Goal: Transaction & Acquisition: Purchase product/service

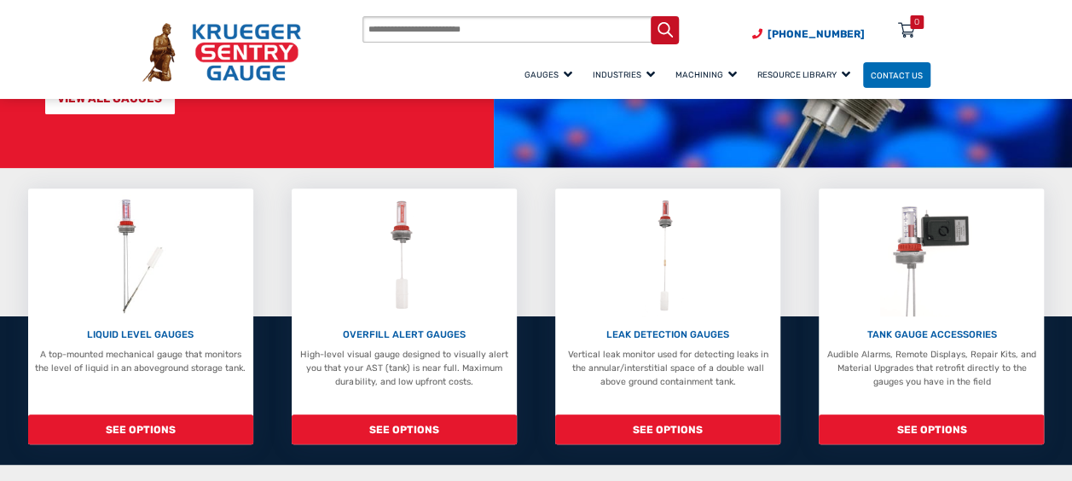
scroll to position [232, 0]
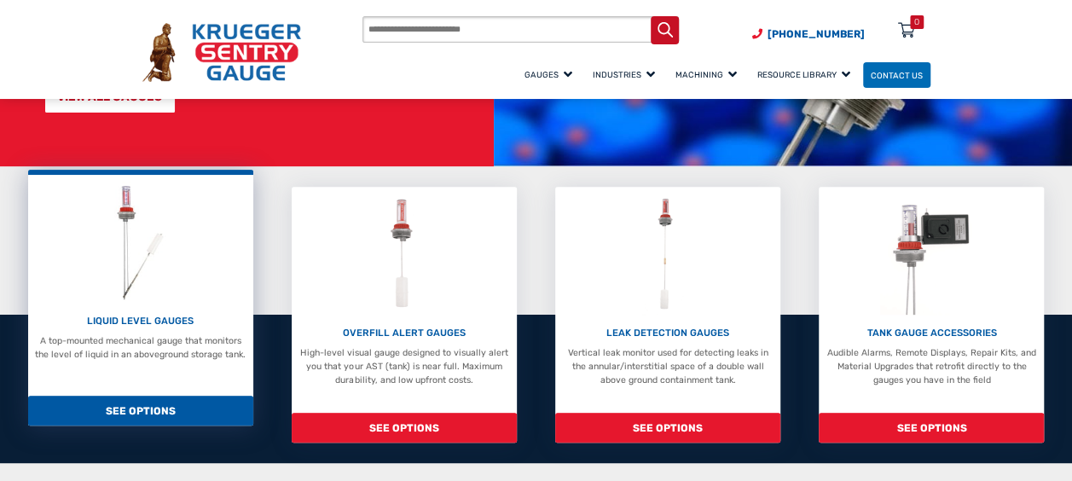
click at [139, 415] on span "SEE OPTIONS" at bounding box center [140, 411] width 225 height 30
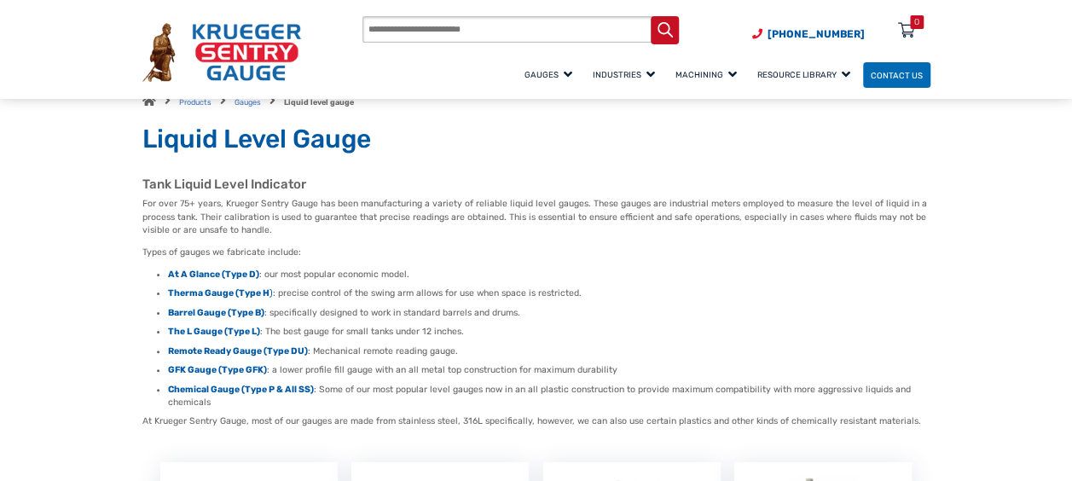
scroll to position [72, 0]
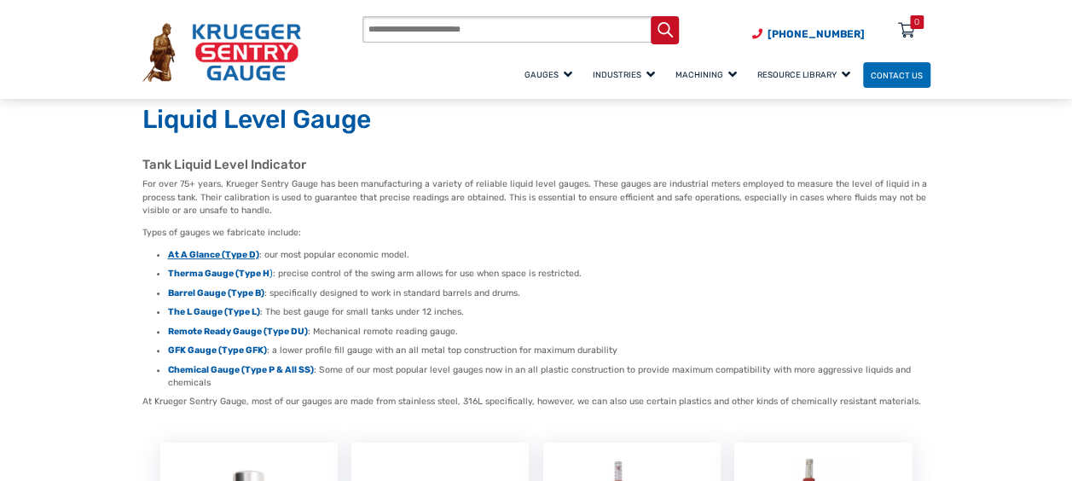
click at [204, 253] on strong "At A Glance (Type D)" at bounding box center [213, 254] width 91 height 11
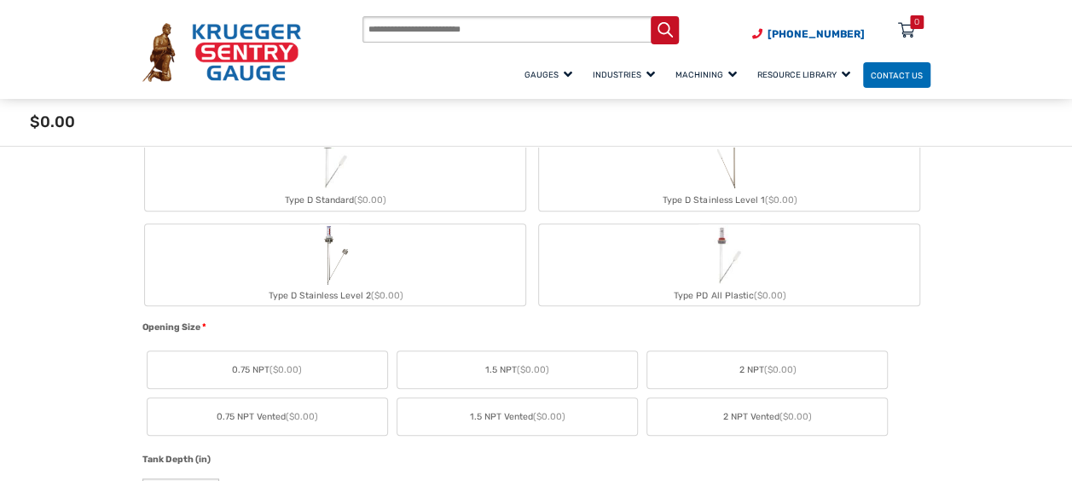
scroll to position [569, 0]
click at [763, 377] on span "2 NPT ($0.00)" at bounding box center [767, 372] width 57 height 14
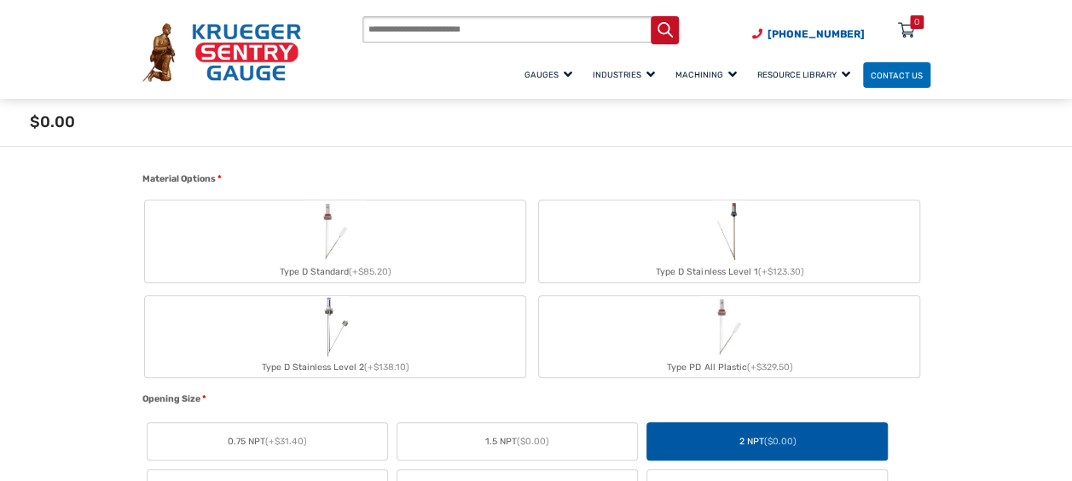
scroll to position [476, 0]
click at [359, 273] on span "(+$85.20)" at bounding box center [370, 272] width 43 height 11
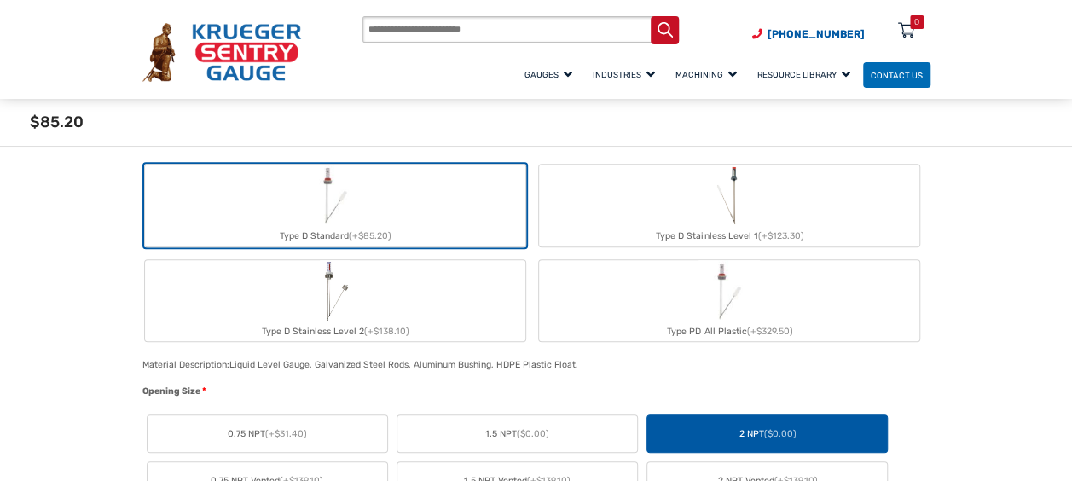
scroll to position [514, 0]
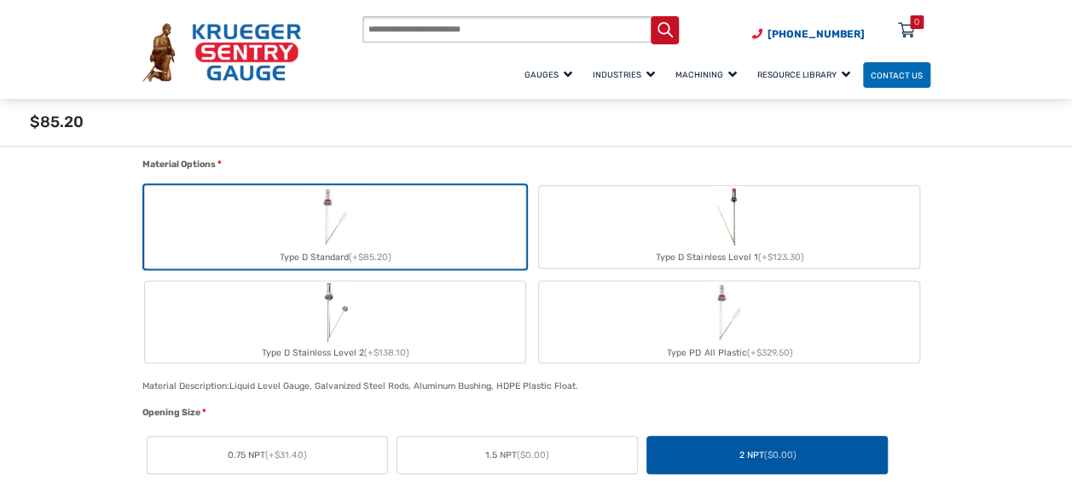
click at [735, 237] on img "Type D Stainless Level 1" at bounding box center [728, 216] width 33 height 61
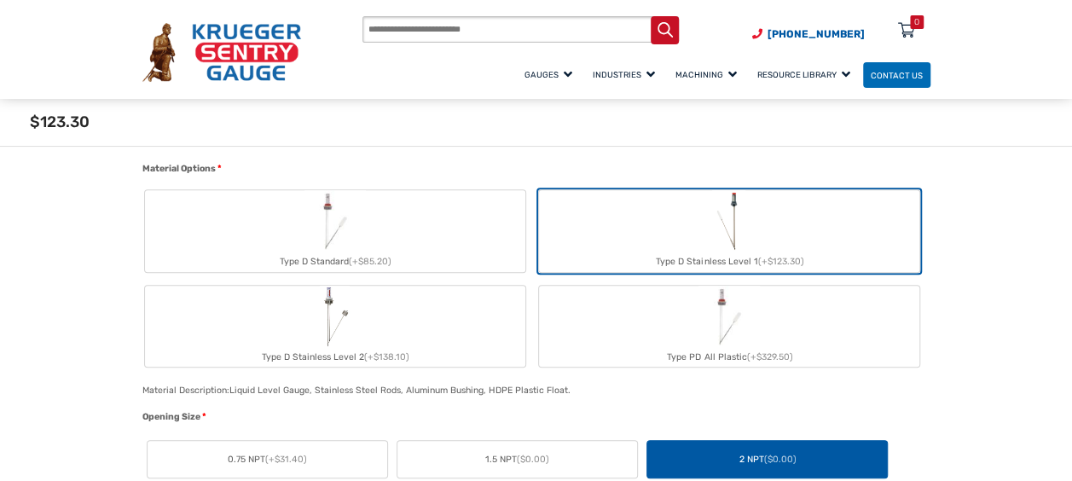
scroll to position [497, 0]
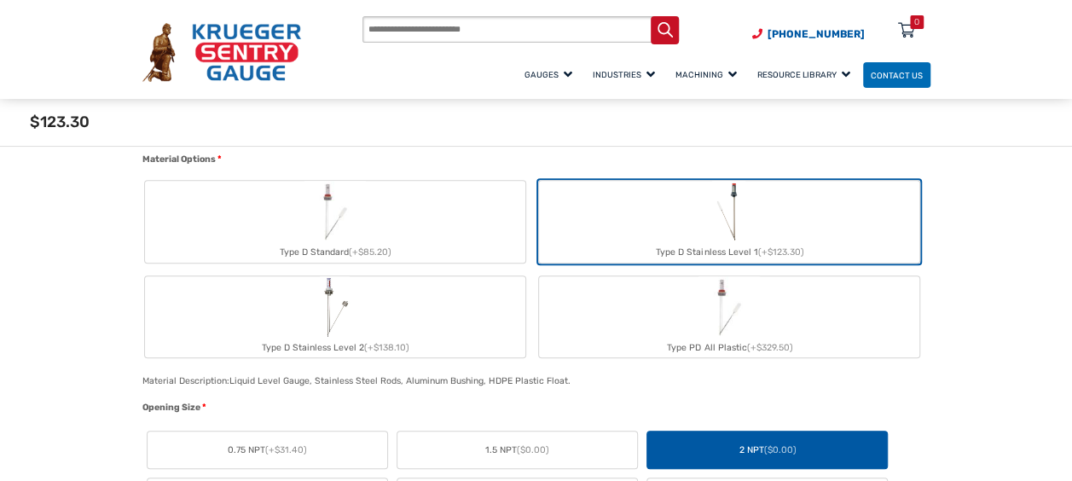
click at [422, 322] on label "Type D Stainless Level 2 (+$138.10)" at bounding box center [335, 317] width 380 height 82
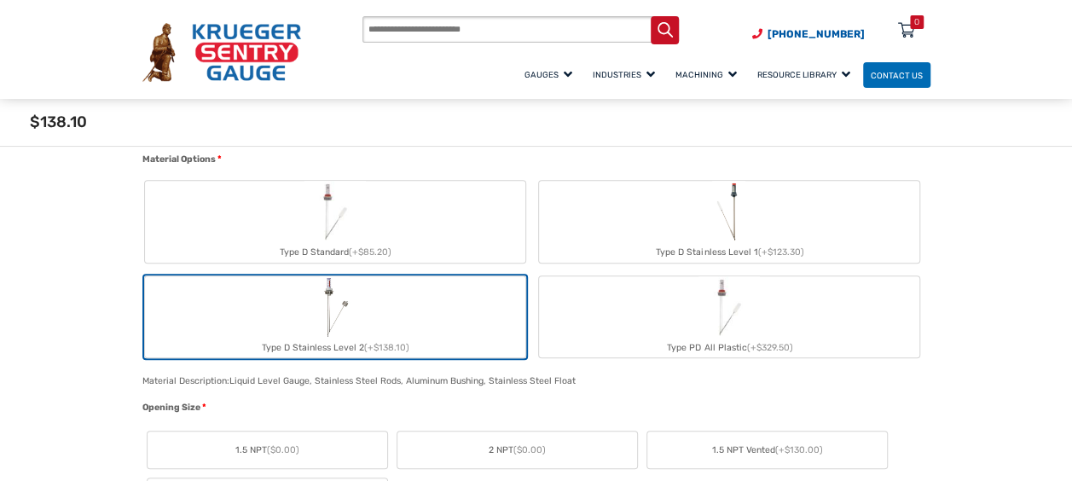
click at [626, 322] on label "Type PD All Plastic (+$329.50)" at bounding box center [729, 317] width 380 height 82
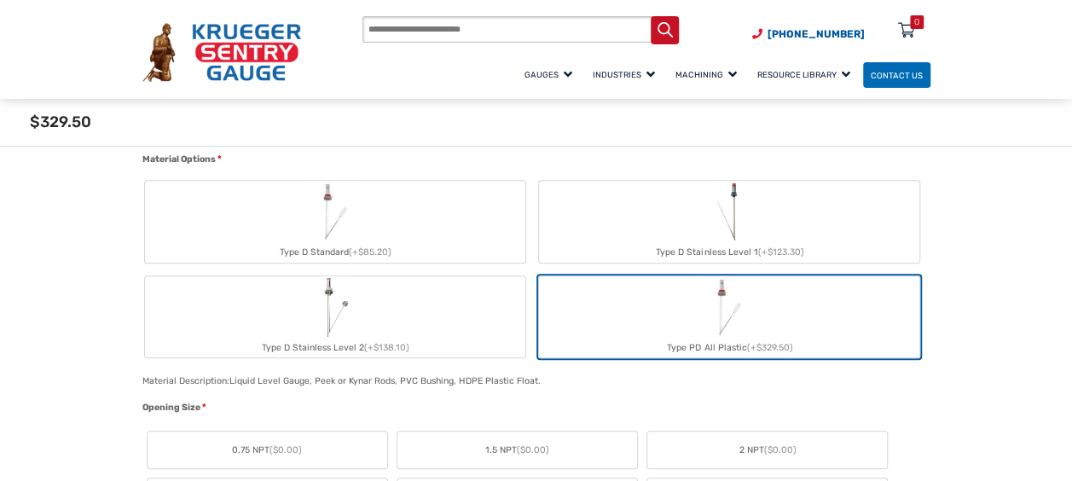
click at [471, 322] on label "Type D Stainless Level 2 (+$138.10)" at bounding box center [335, 317] width 380 height 82
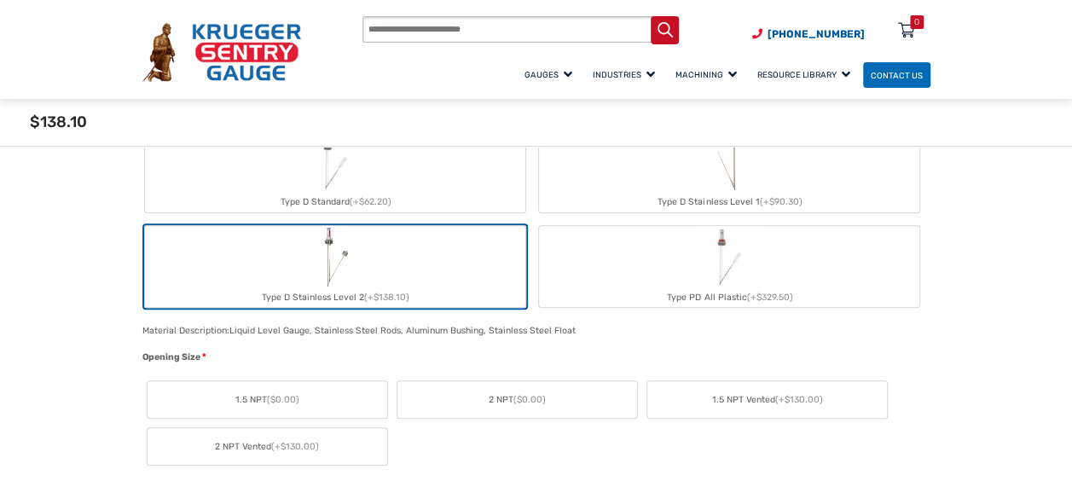
scroll to position [626, 0]
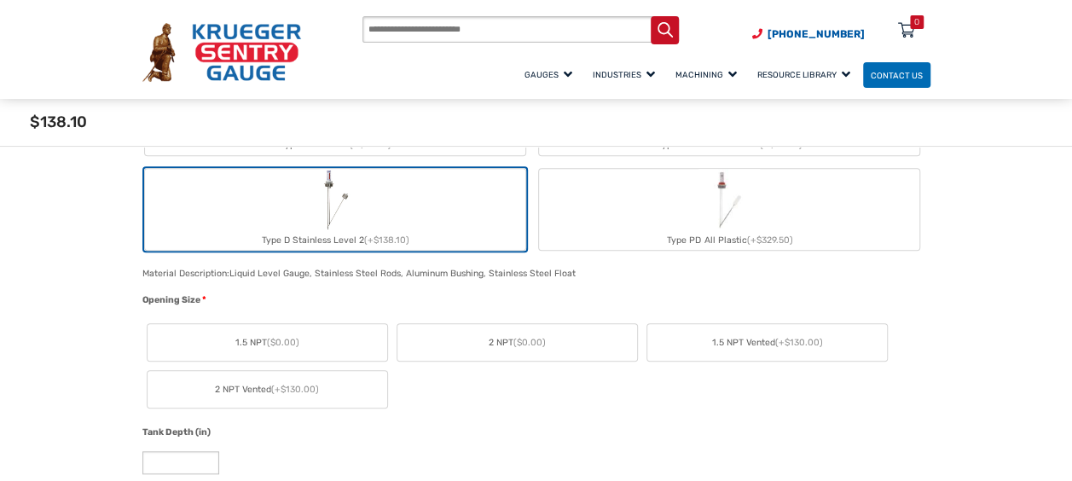
click at [736, 211] on img "Type PD All Plastic" at bounding box center [729, 199] width 61 height 61
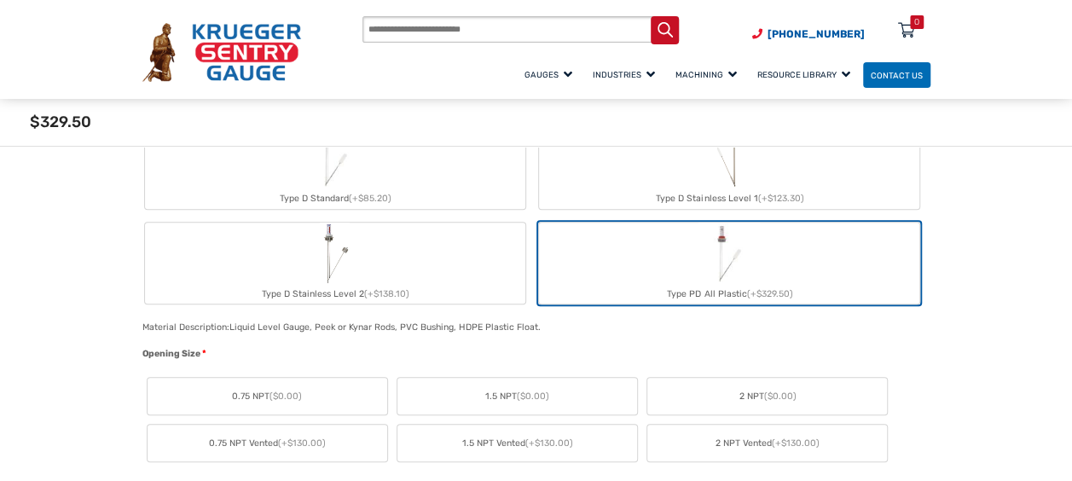
scroll to position [572, 0]
click at [487, 174] on label "Type D Standard (+$85.20)" at bounding box center [335, 169] width 380 height 82
type input "*"
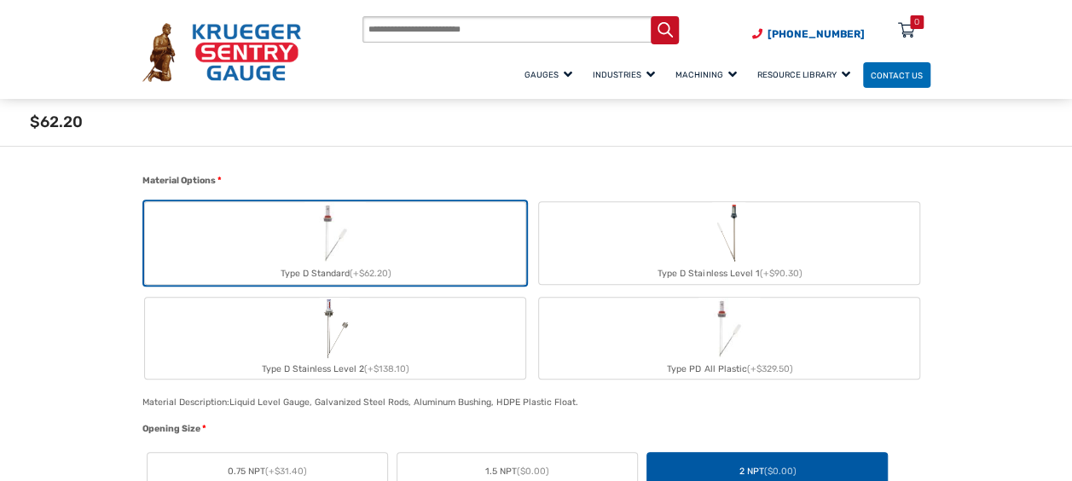
scroll to position [503, 0]
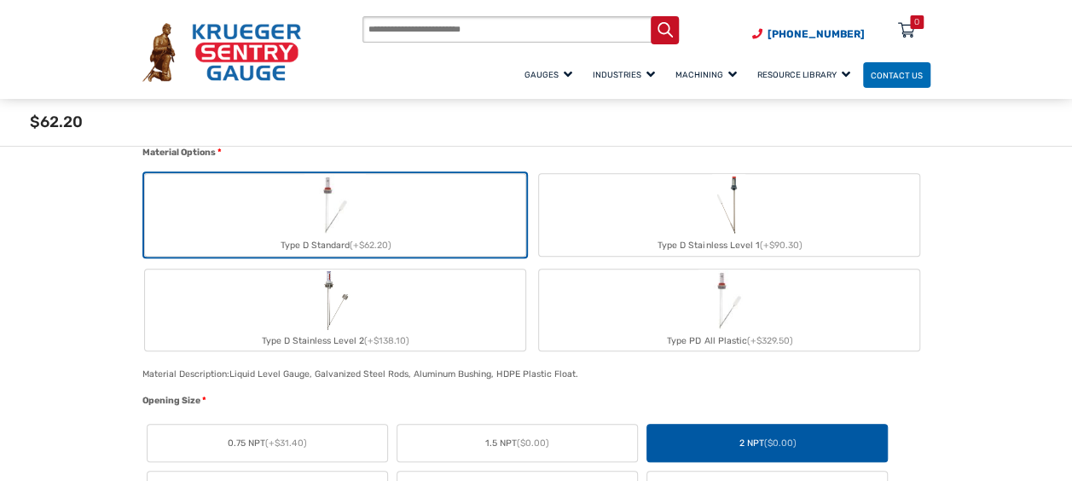
click at [732, 222] on img "Type D Stainless Level 1" at bounding box center [728, 204] width 33 height 61
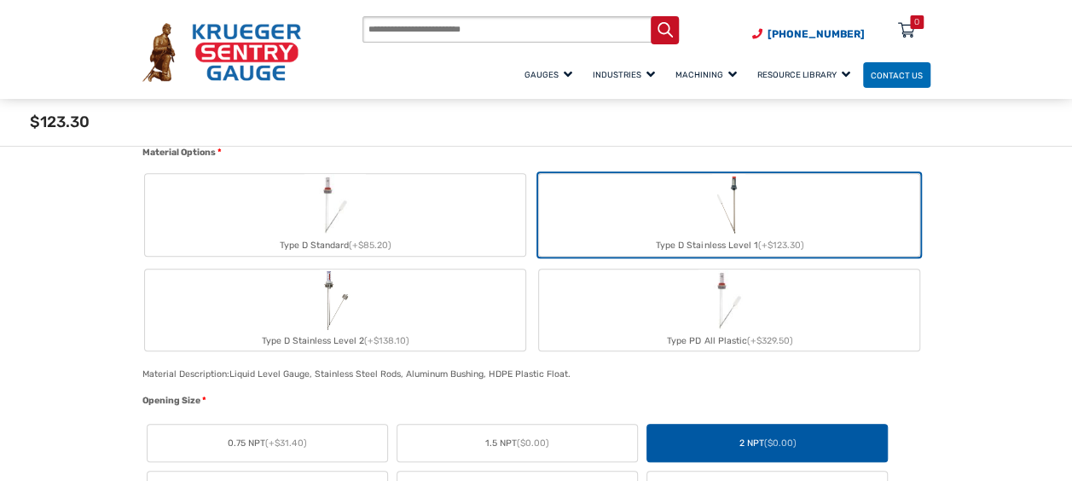
click at [402, 193] on label "Type D Standard (+$85.20)" at bounding box center [335, 215] width 380 height 82
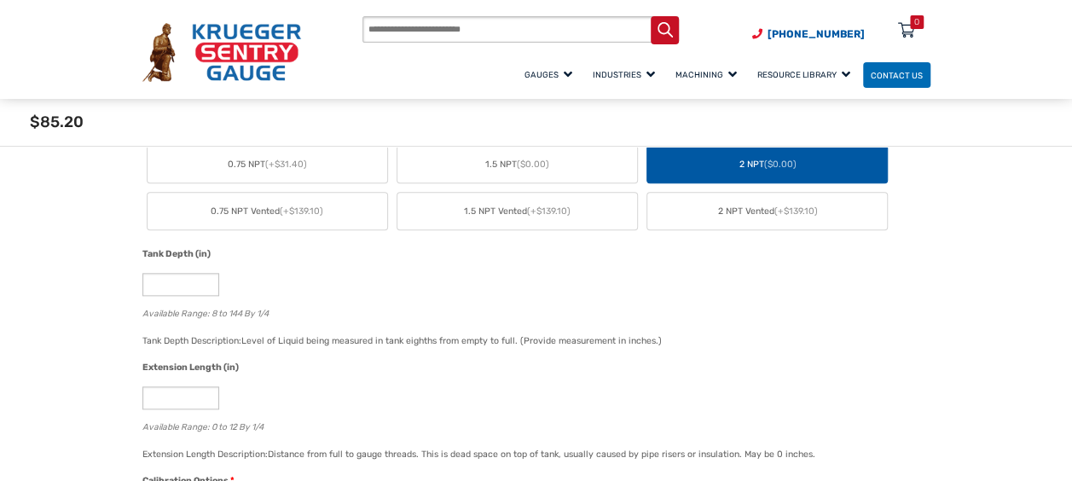
scroll to position [809, 0]
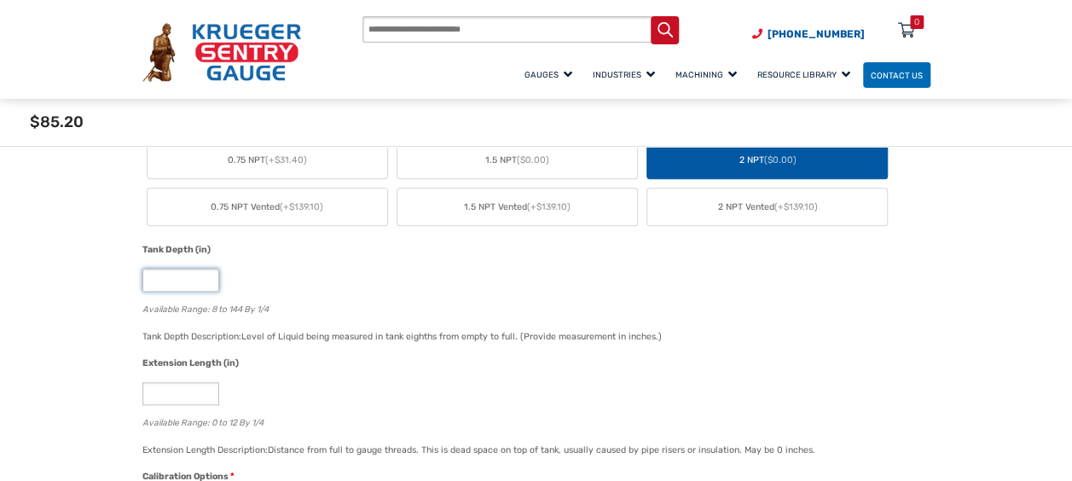
click at [185, 288] on input "*" at bounding box center [180, 280] width 77 height 23
type input "**"
click at [392, 380] on div "Extension Length (in) * Available Range: 0 to 12 By 1/4" at bounding box center [532, 399] width 788 height 85
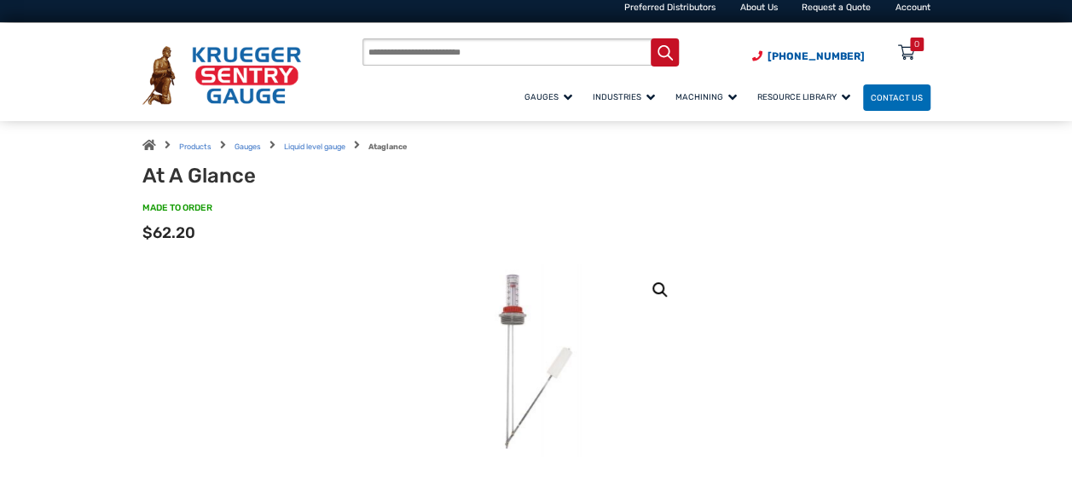
scroll to position [3, 0]
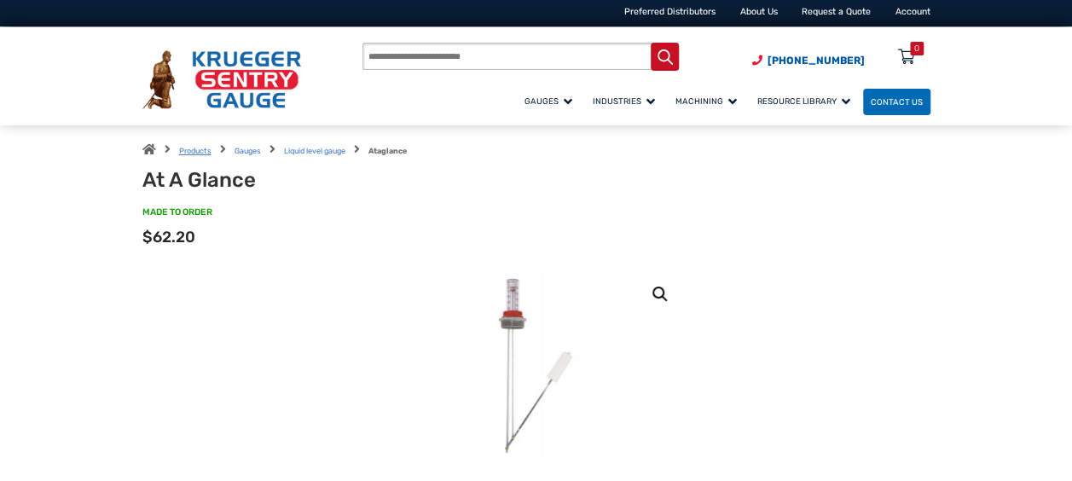
click at [203, 150] on link "Products" at bounding box center [195, 151] width 32 height 9
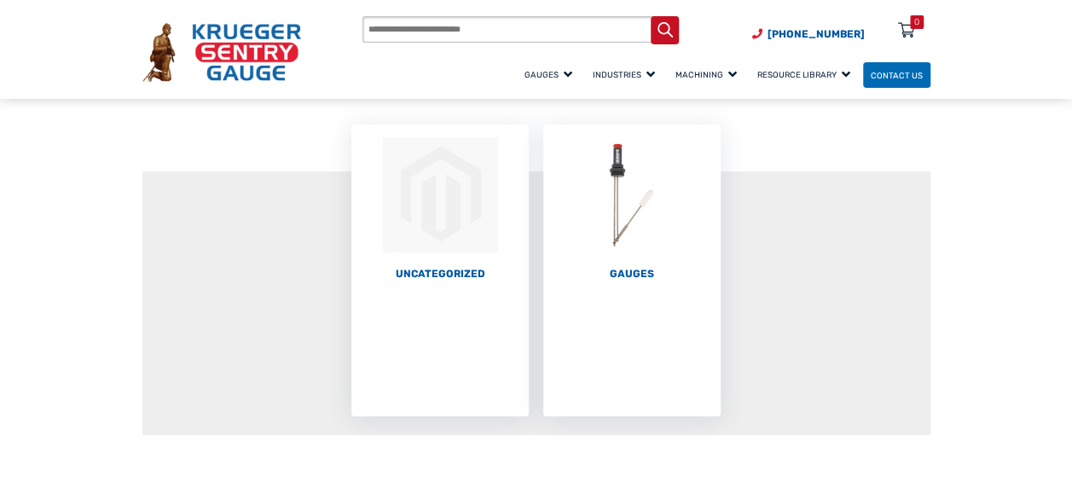
scroll to position [155, 0]
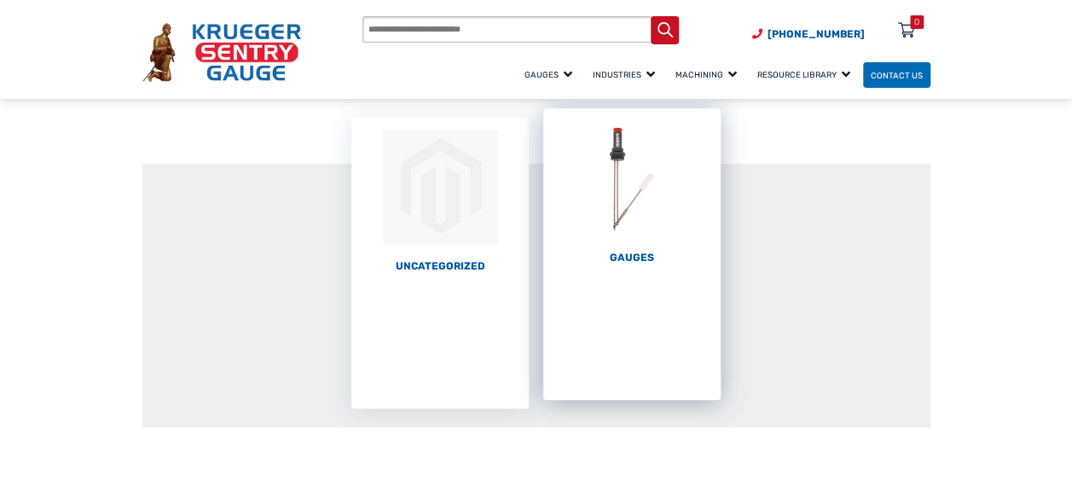
click at [635, 263] on h2 "Gauges (67)" at bounding box center [631, 258] width 177 height 13
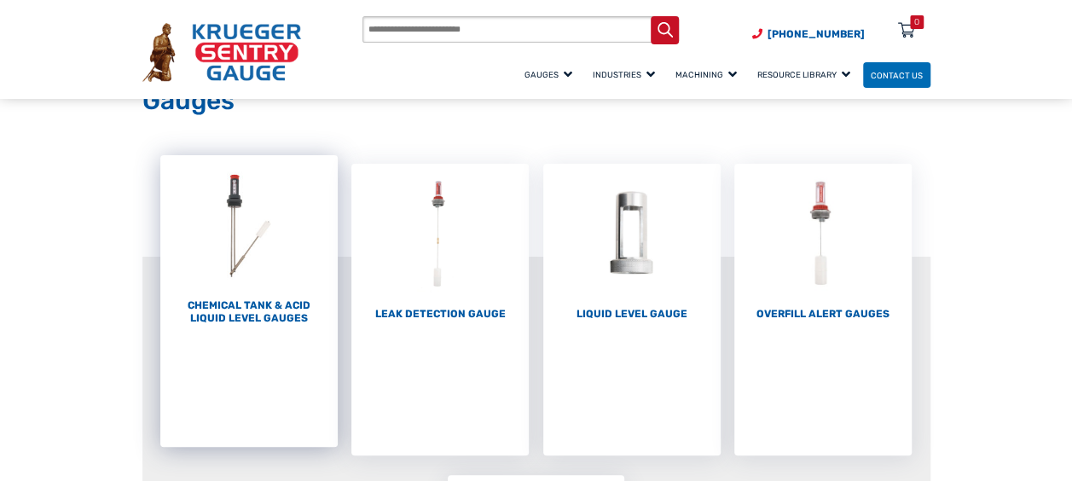
scroll to position [89, 0]
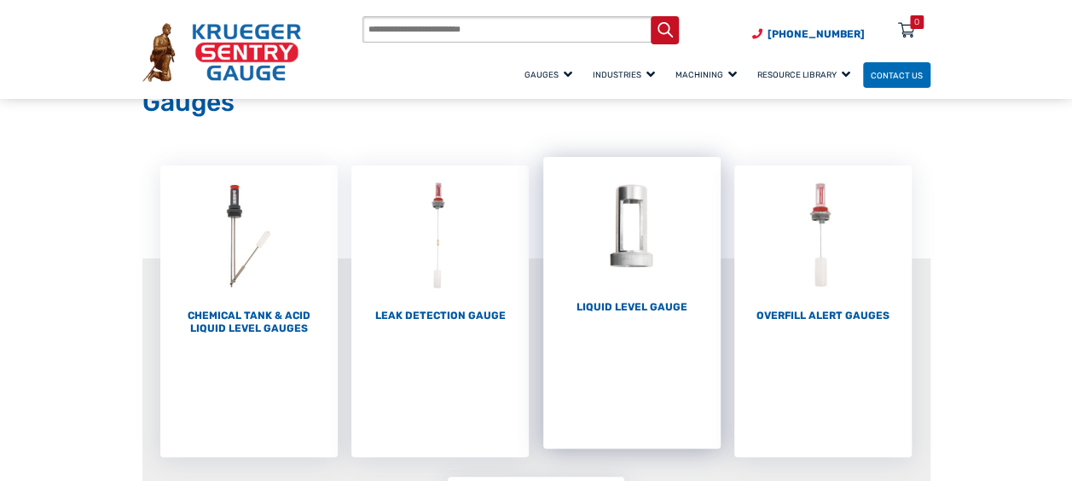
click at [665, 316] on li "Liquid Level Gauge (10)" at bounding box center [631, 303] width 177 height 292
click at [652, 309] on h2 "Liquid Level Gauge (10)" at bounding box center [631, 307] width 177 height 13
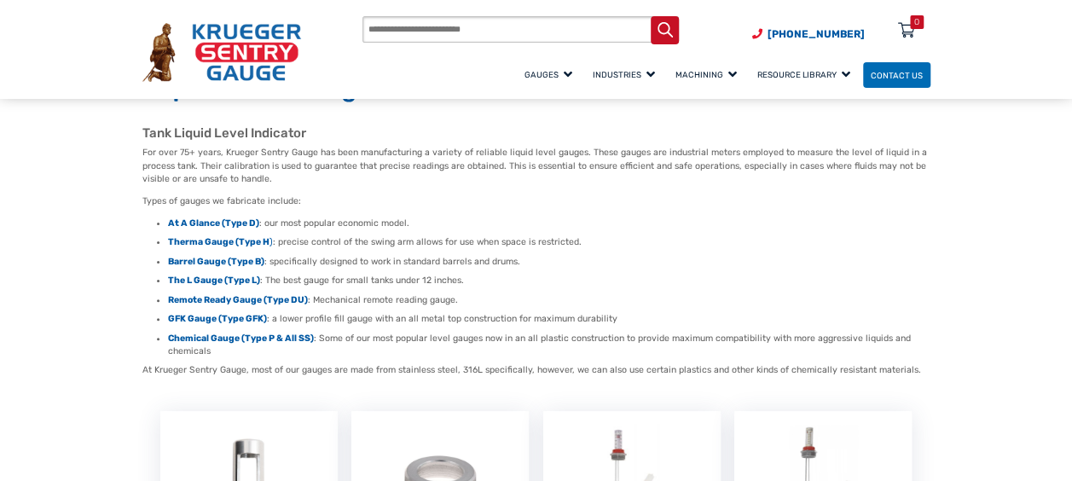
scroll to position [108, 0]
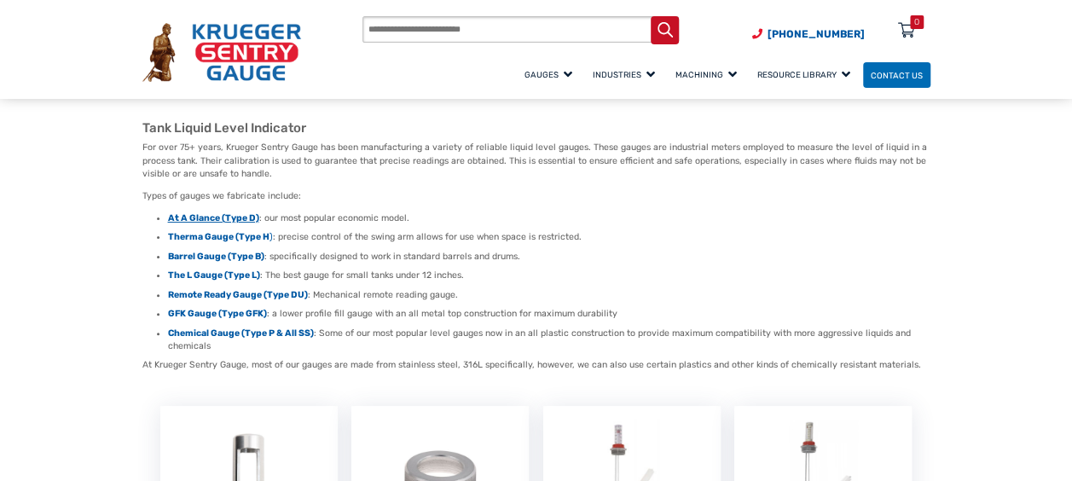
click at [230, 216] on strong "At A Glance (Type D)" at bounding box center [213, 217] width 91 height 11
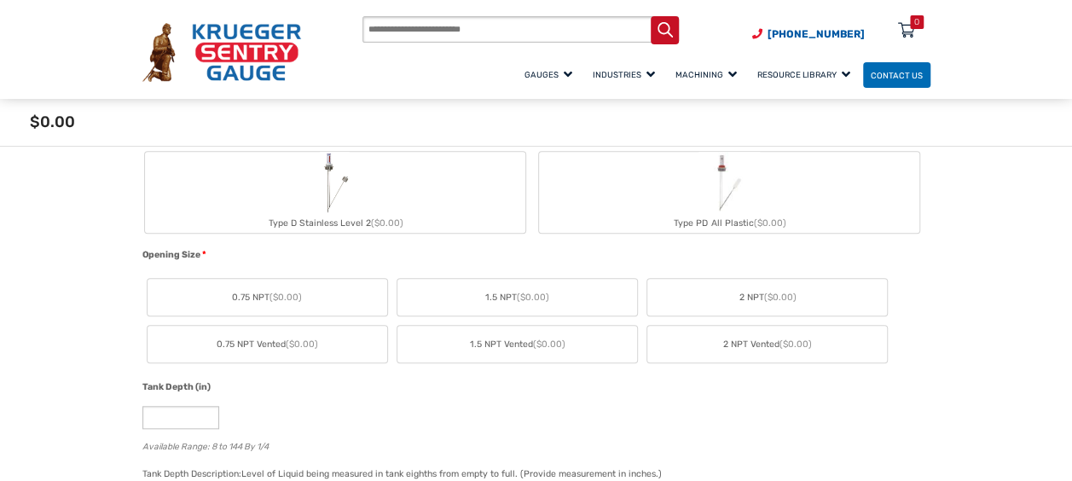
scroll to position [644, 0]
click at [792, 286] on label "2 NPT ($0.00)" at bounding box center [768, 296] width 240 height 37
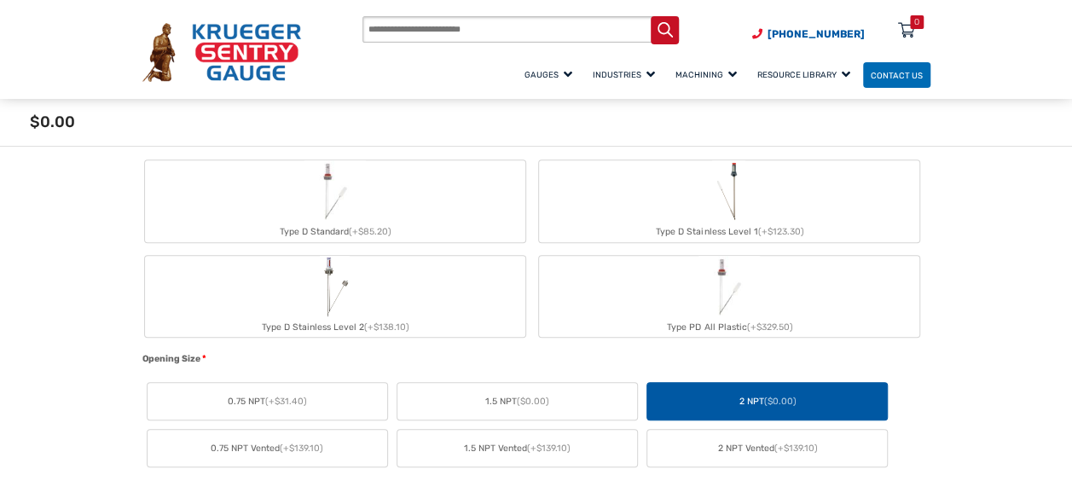
scroll to position [500, 0]
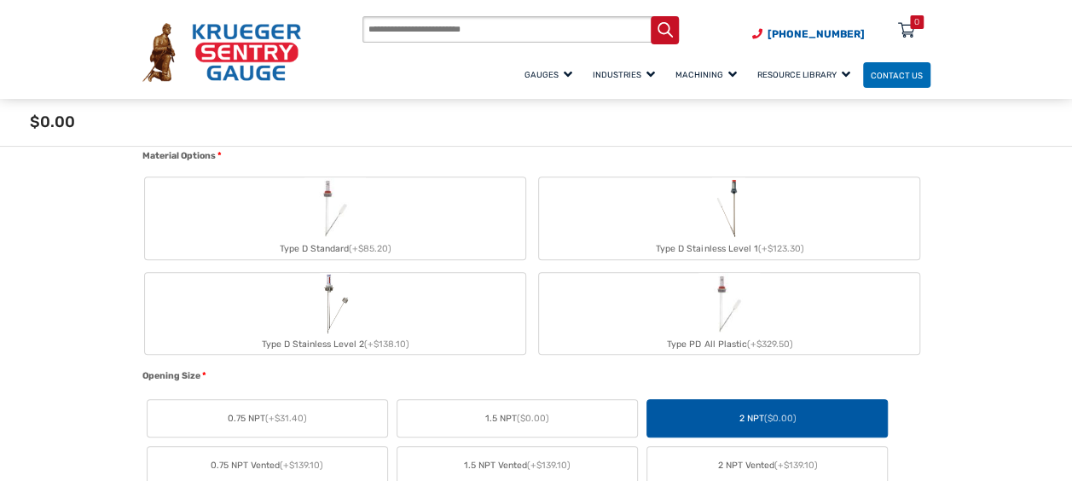
click at [357, 229] on img "Type D Standard" at bounding box center [335, 207] width 61 height 61
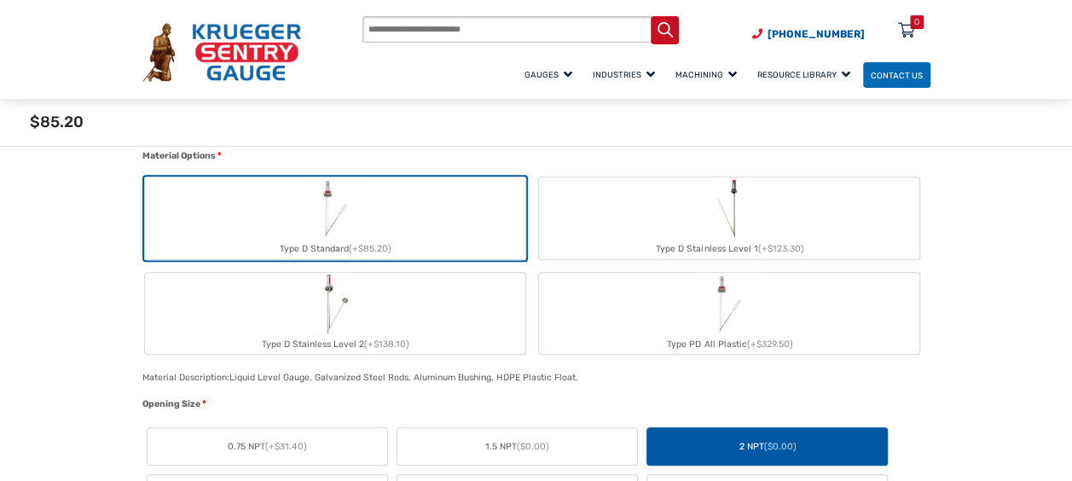
click at [368, 299] on label "Type D Stainless Level 2 (+$138.10)" at bounding box center [335, 314] width 380 height 82
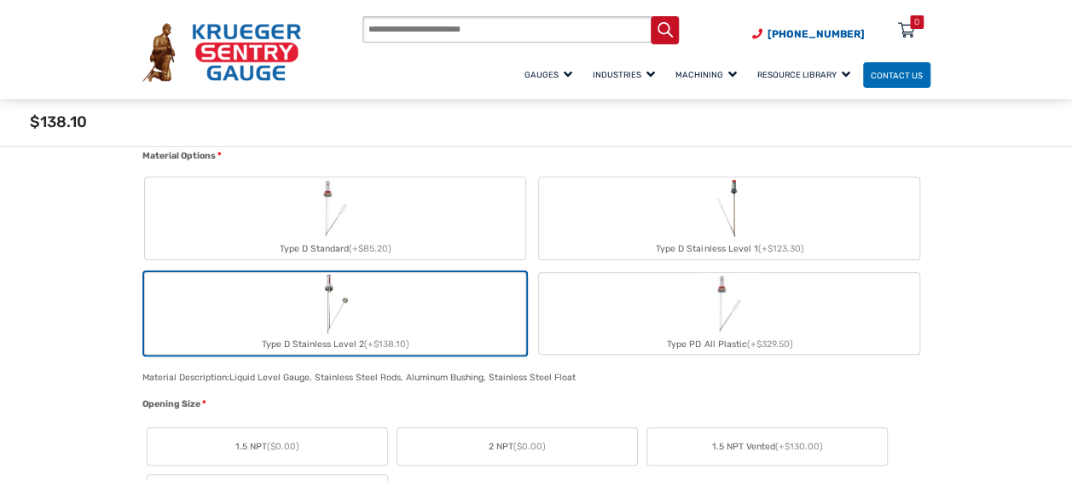
click at [683, 301] on label "Type PD All Plastic (+$329.50)" at bounding box center [729, 314] width 380 height 82
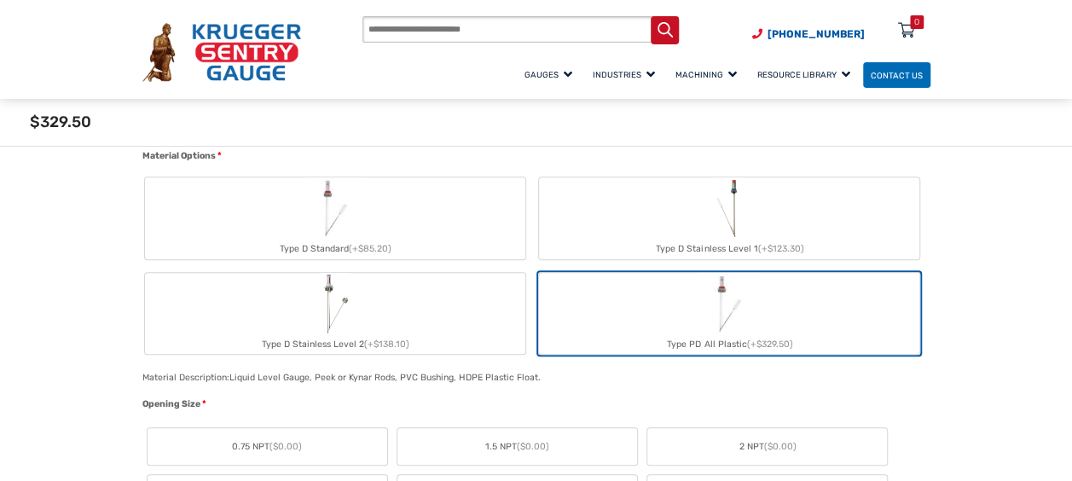
click at [659, 216] on label "Type D Stainless Level 1 (+$123.30)" at bounding box center [729, 218] width 380 height 82
type input "*"
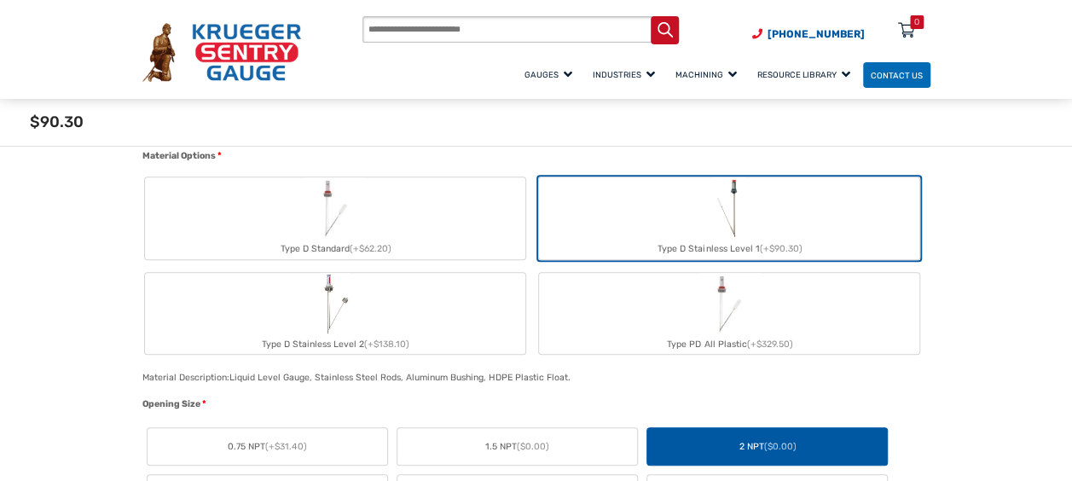
click at [428, 217] on label "Type D Standard (+$62.20)" at bounding box center [335, 218] width 380 height 82
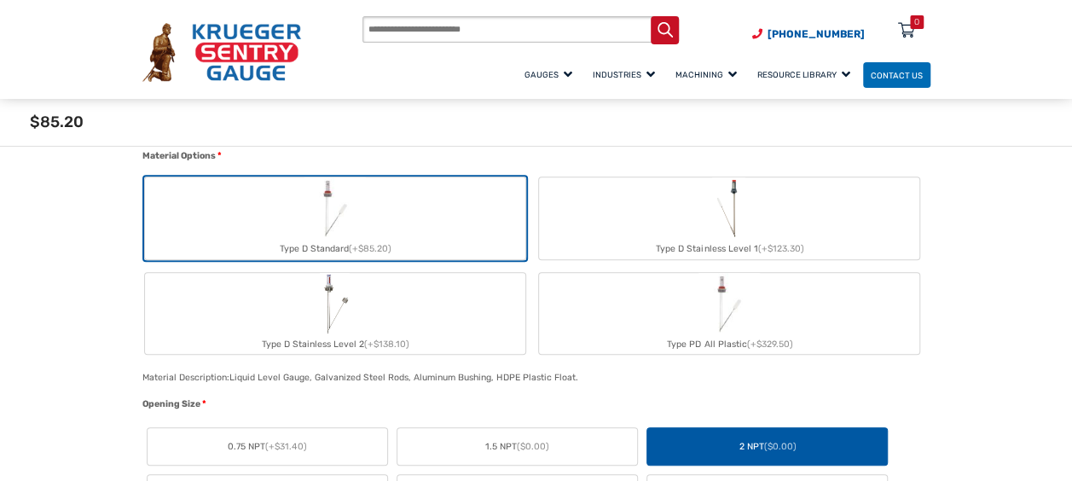
click at [633, 201] on label "Type D Stainless Level 1 (+$123.30)" at bounding box center [729, 218] width 380 height 82
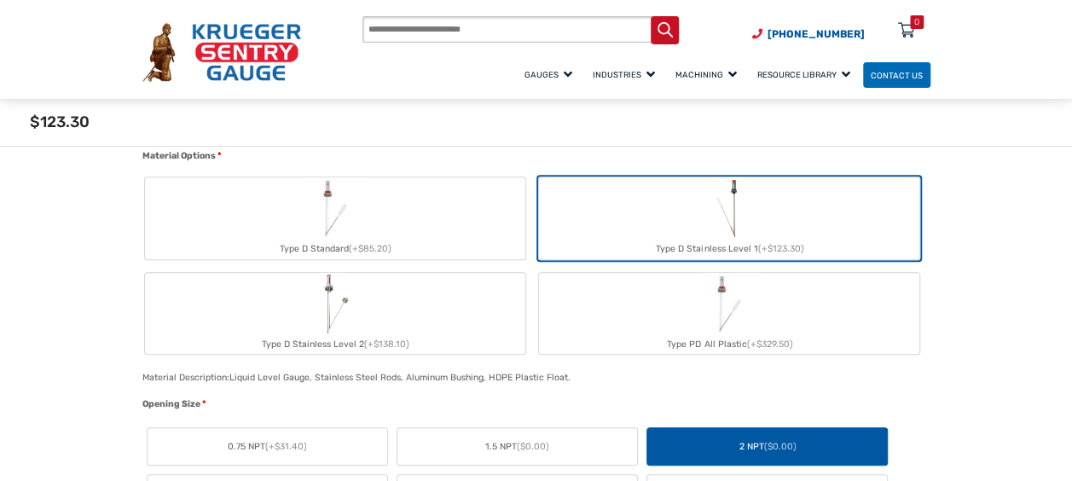
click at [444, 201] on label "Type D Standard (+$85.20)" at bounding box center [335, 218] width 380 height 82
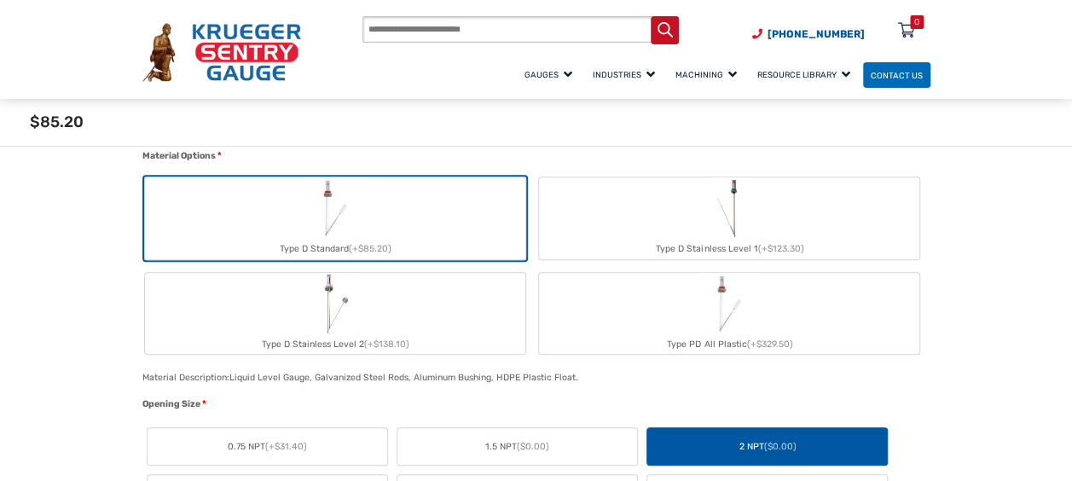
click at [630, 193] on label "Type D Stainless Level 1 (+$123.30)" at bounding box center [729, 218] width 380 height 82
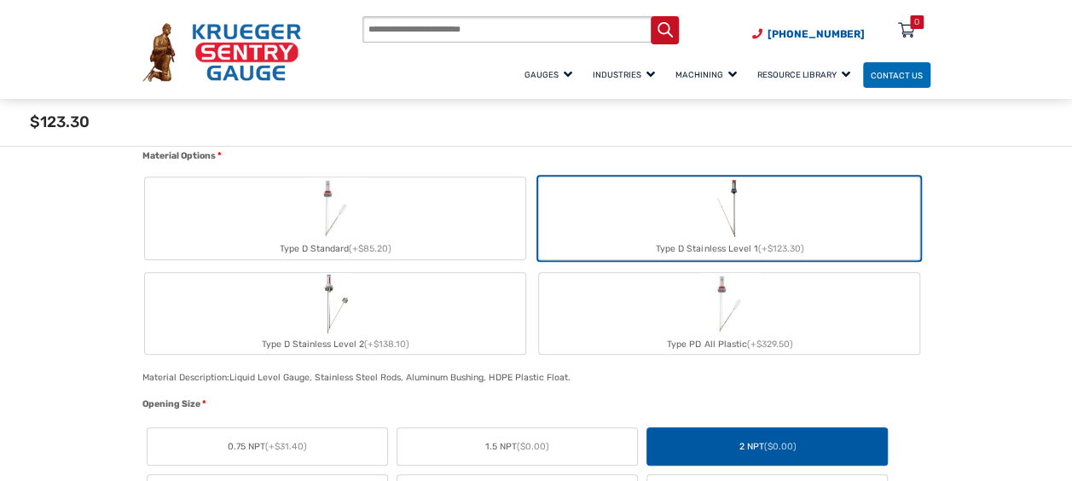
click at [482, 215] on label "Type D Standard (+$85.20)" at bounding box center [335, 218] width 380 height 82
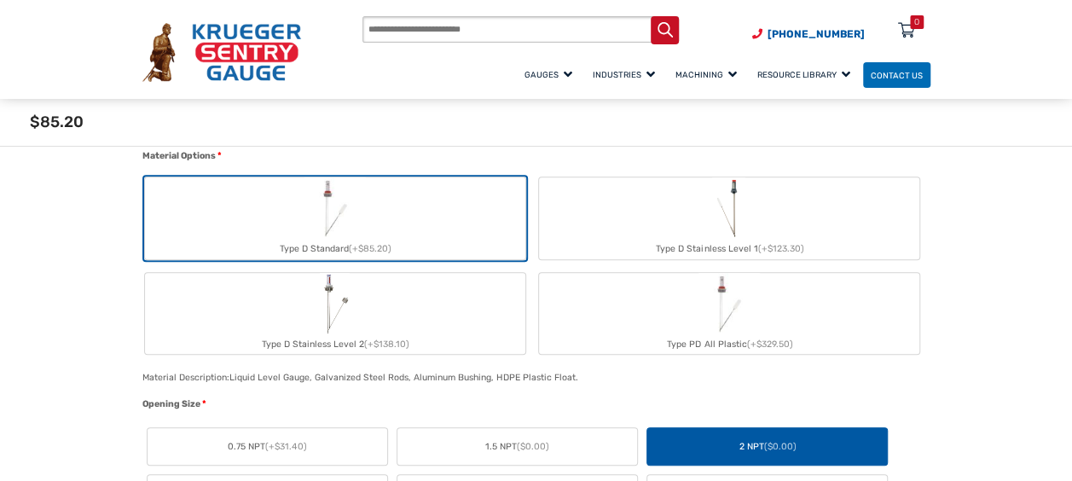
click at [731, 237] on img "Type D Stainless Level 1" at bounding box center [728, 207] width 33 height 61
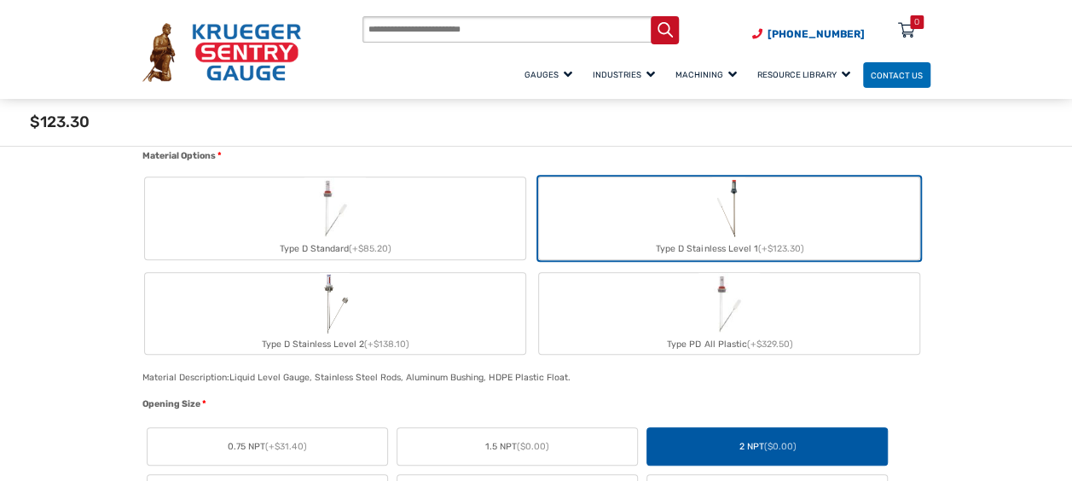
click at [445, 244] on div "Type D Standard (+$85.20)" at bounding box center [335, 249] width 380 height 20
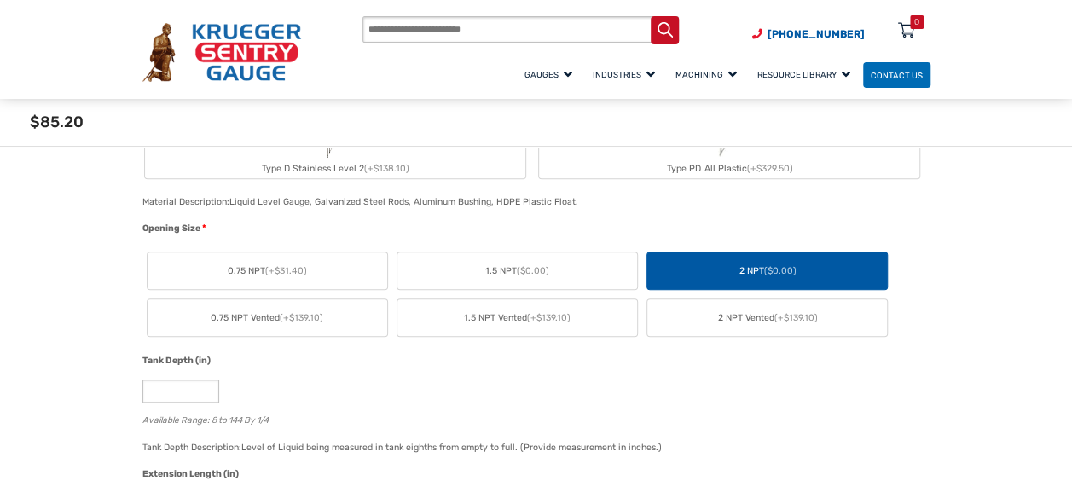
scroll to position [715, 0]
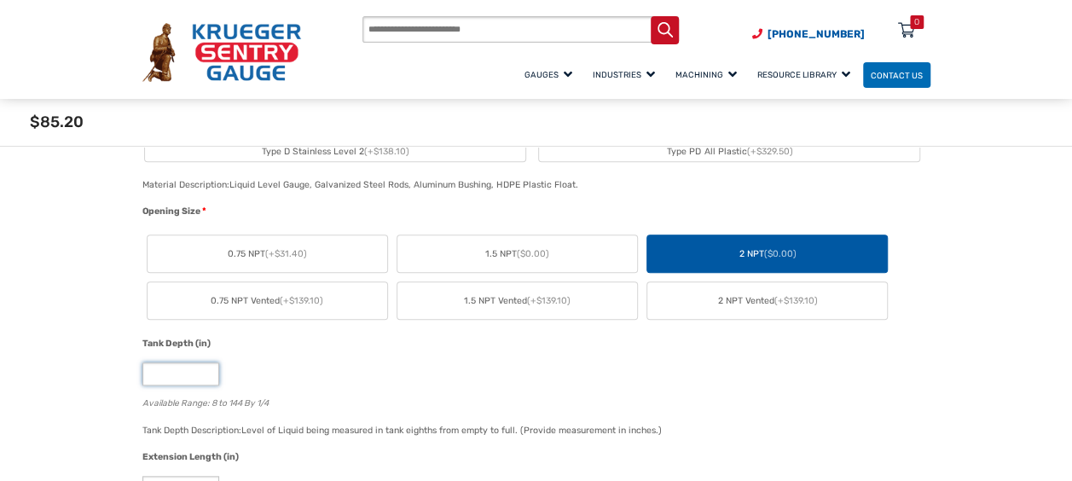
click at [186, 384] on input "*" at bounding box center [180, 374] width 77 height 23
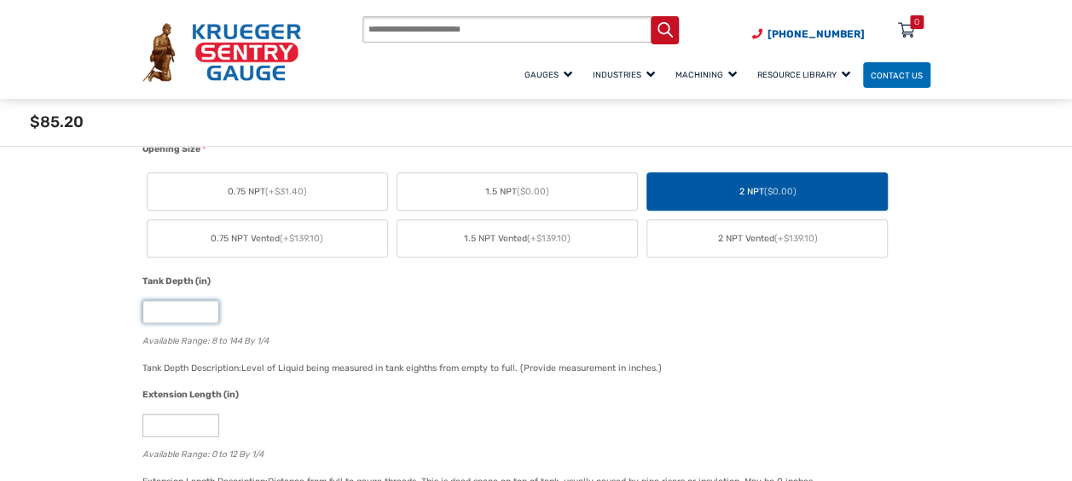
scroll to position [796, 0]
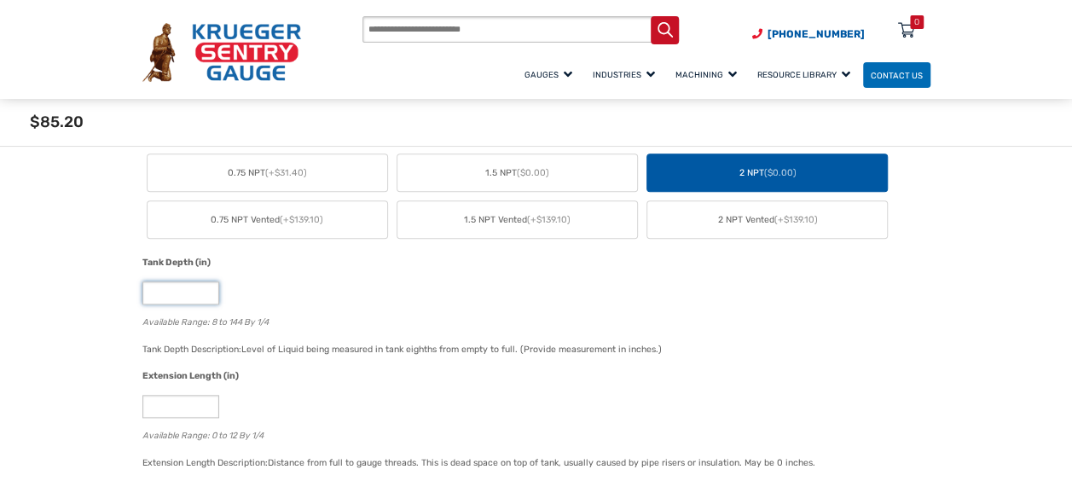
type input "**"
type input "*"
click at [200, 404] on input "*" at bounding box center [180, 406] width 77 height 23
type input "*"
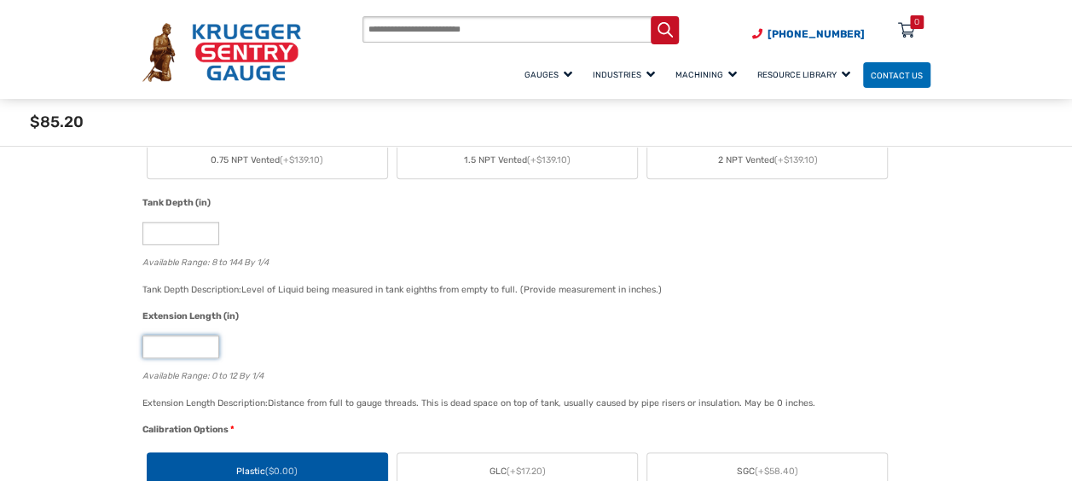
scroll to position [857, 0]
click at [375, 415] on div "Extension Length Description: Distance from full to gauge threads. This is dead…" at bounding box center [532, 408] width 788 height 28
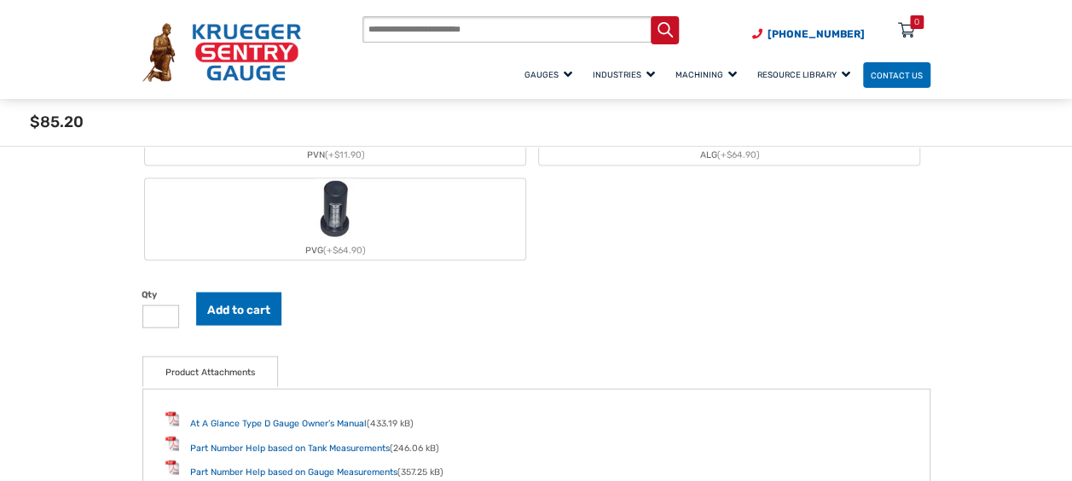
scroll to position [1620, 0]
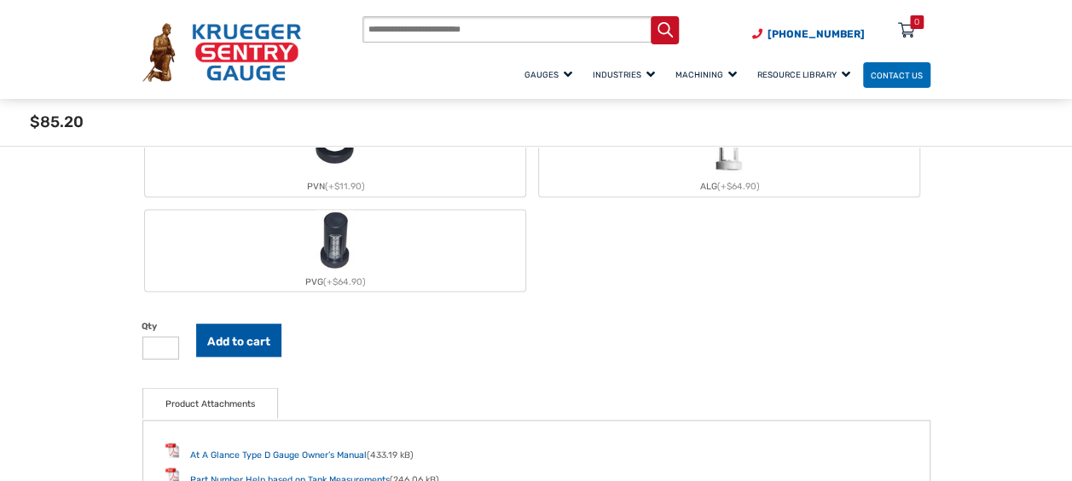
click at [225, 348] on button "Add to cart" at bounding box center [238, 340] width 85 height 33
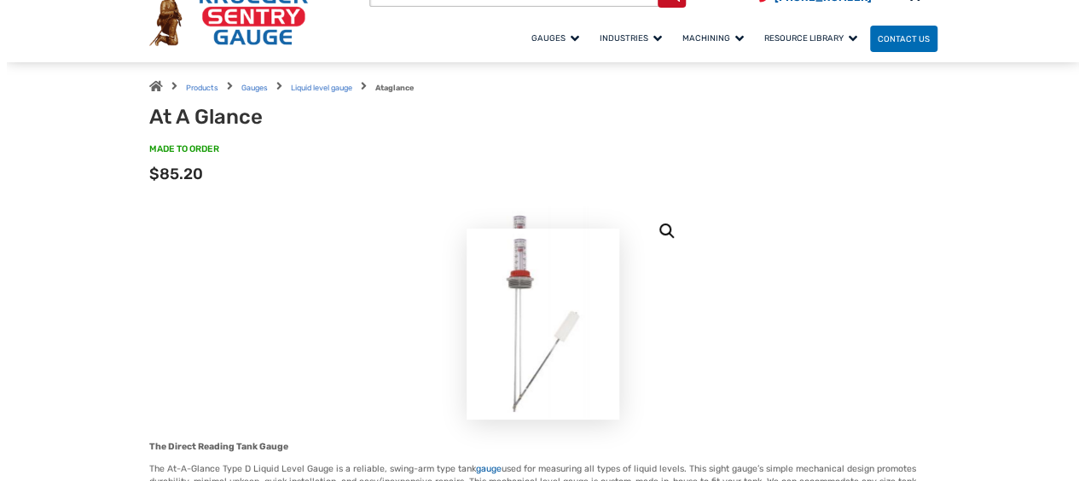
scroll to position [0, 0]
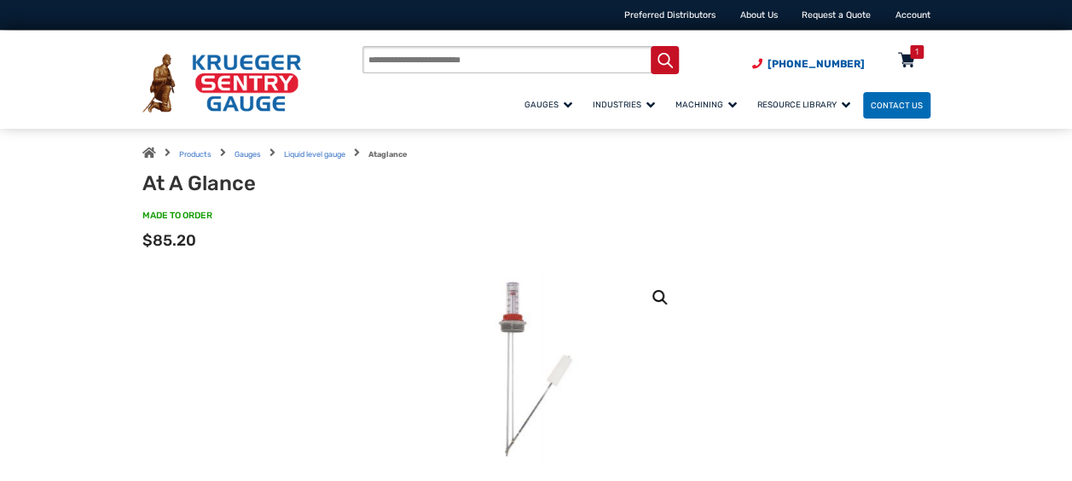
click at [915, 53] on div "1" at bounding box center [916, 52] width 3 height 14
click at [916, 65] on div "1" at bounding box center [907, 64] width 43 height 30
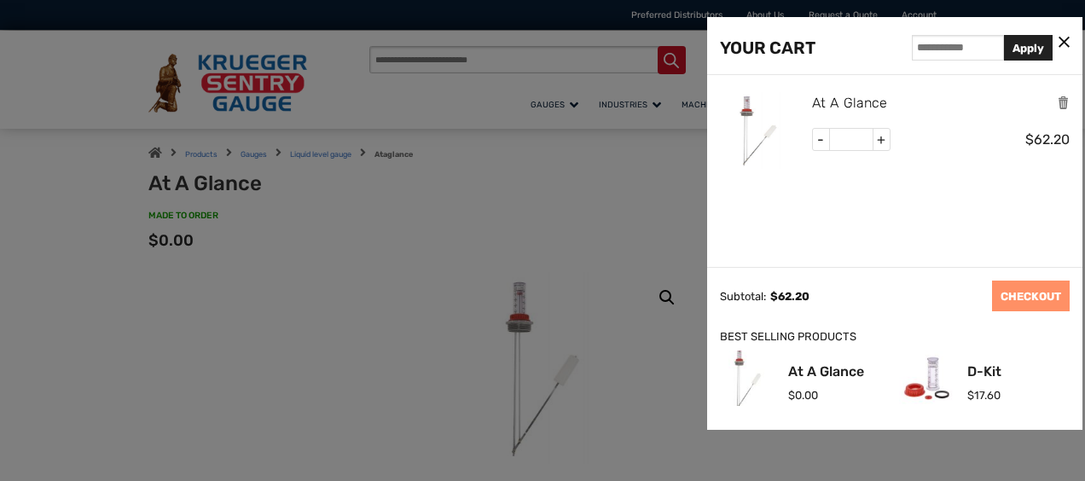
click at [857, 96] on link "At A Glance" at bounding box center [849, 103] width 75 height 22
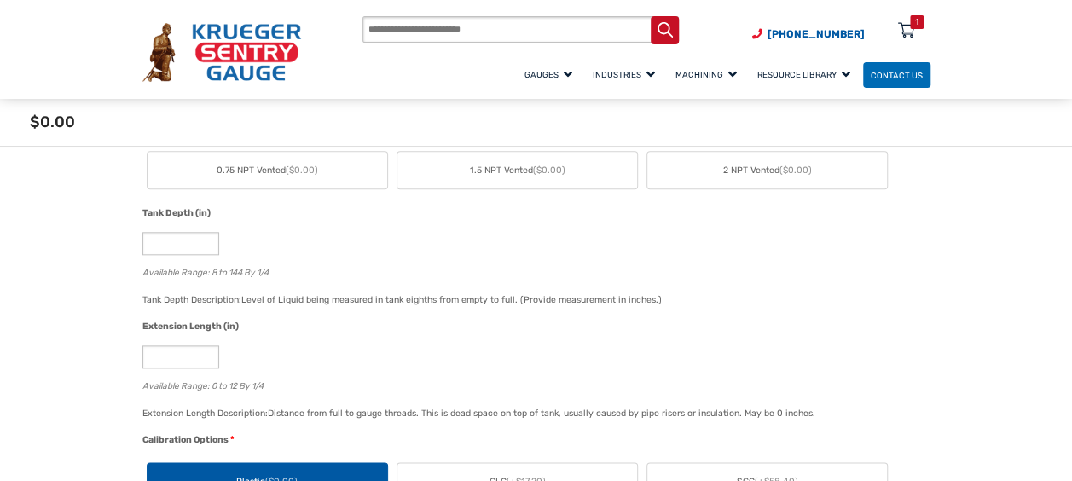
scroll to position [818, 0]
click at [184, 357] on input "*" at bounding box center [180, 356] width 77 height 23
type input "*"
click at [179, 241] on input "*" at bounding box center [180, 242] width 77 height 23
type input "*"
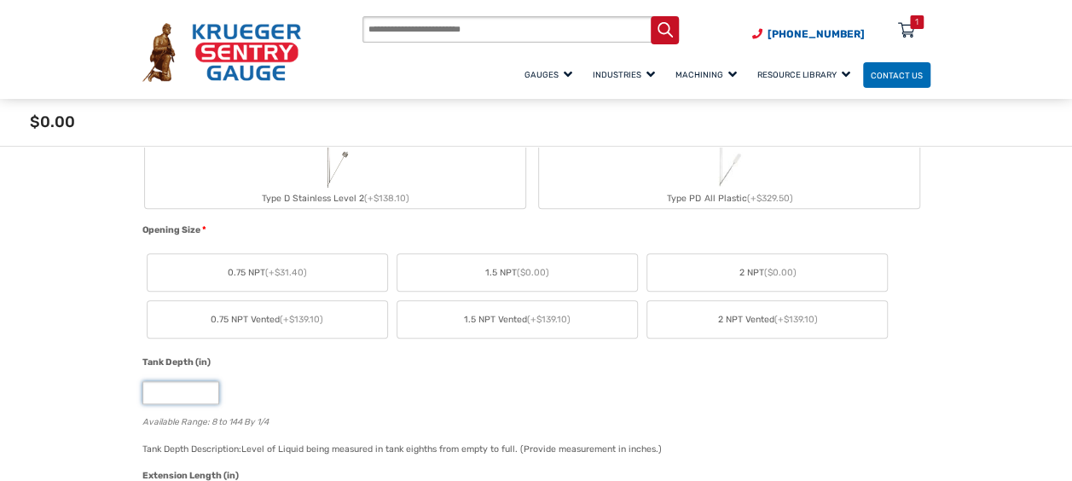
scroll to position [667, 0]
click at [734, 266] on label "2 NPT ($0.00)" at bounding box center [768, 273] width 240 height 37
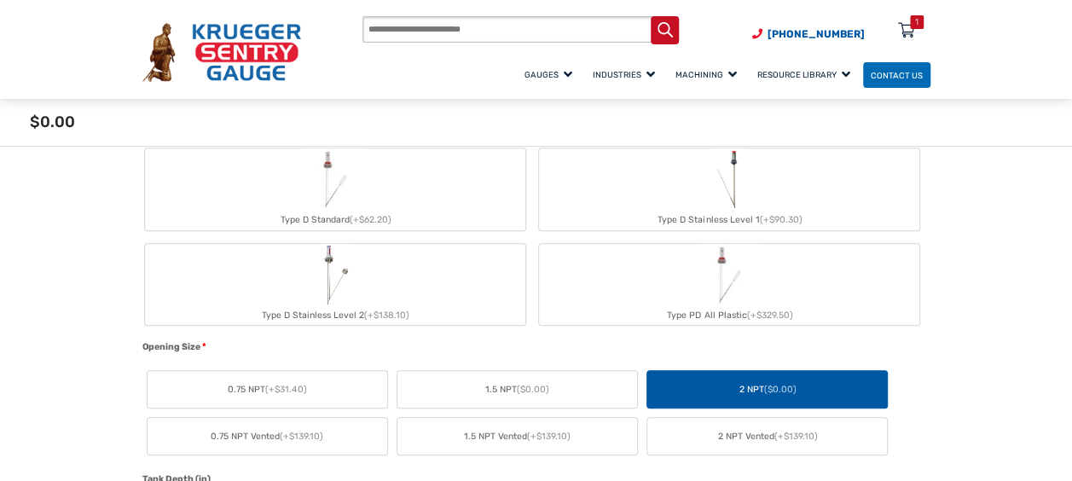
scroll to position [550, 0]
click at [379, 193] on label "Type D Standard (+$62.20)" at bounding box center [335, 190] width 380 height 82
type input "*"
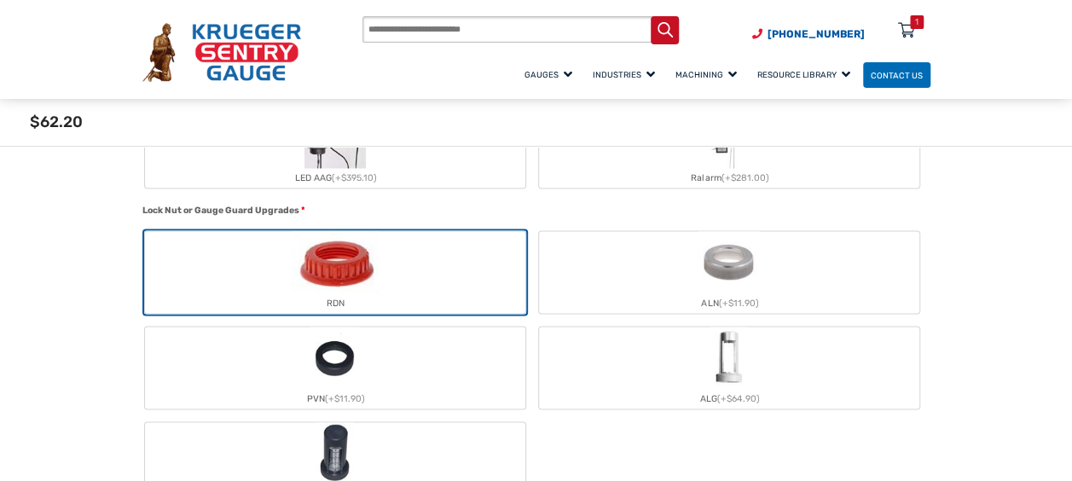
scroll to position [1476, 0]
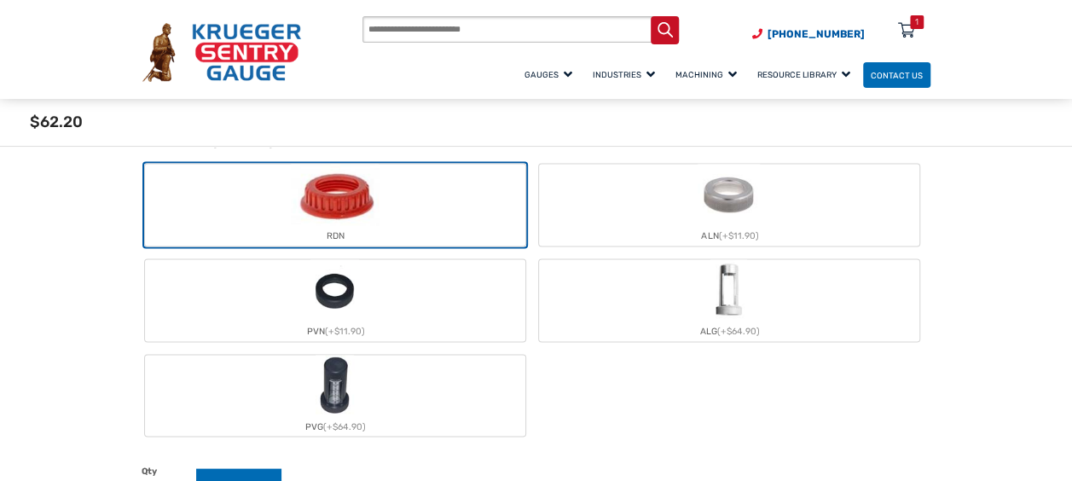
click at [406, 210] on label "RDN" at bounding box center [335, 205] width 380 height 82
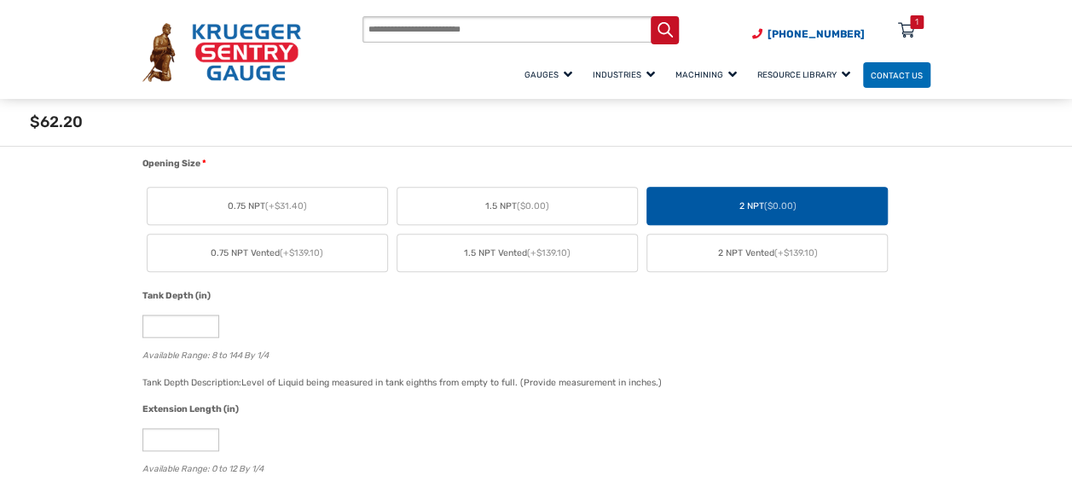
scroll to position [786, 0]
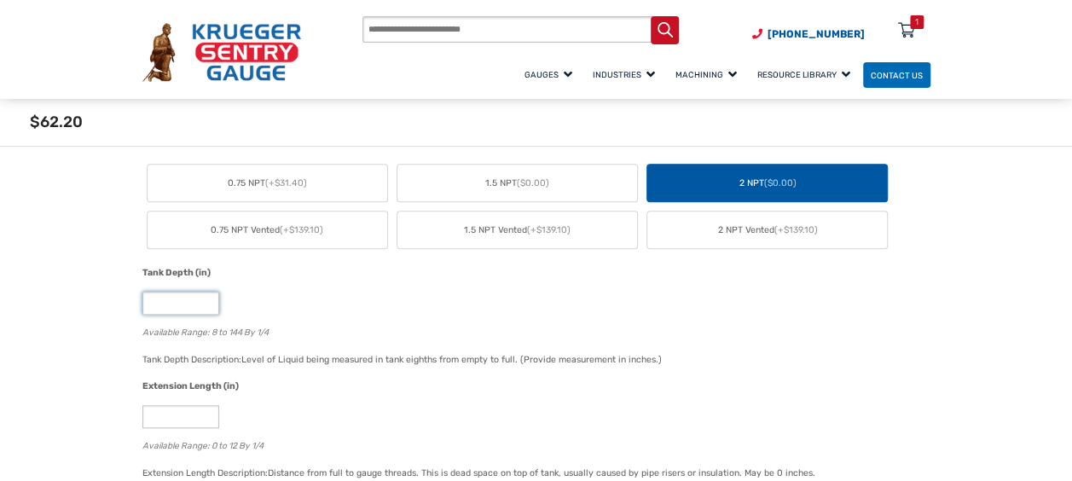
click at [164, 310] on input "*" at bounding box center [180, 303] width 77 height 23
type input "**"
click at [177, 420] on input "*" at bounding box center [180, 416] width 77 height 23
type input "*"
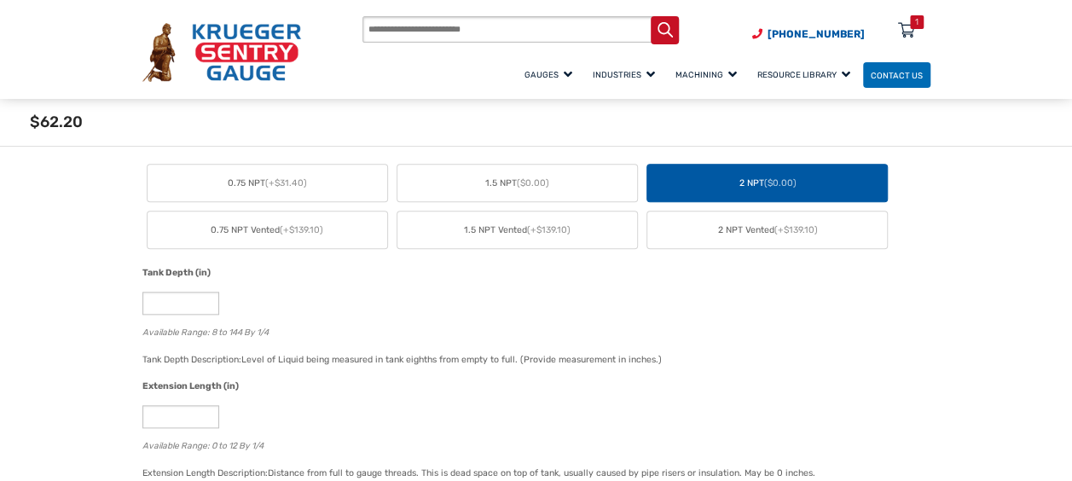
click at [314, 413] on div "*" at bounding box center [532, 416] width 780 height 23
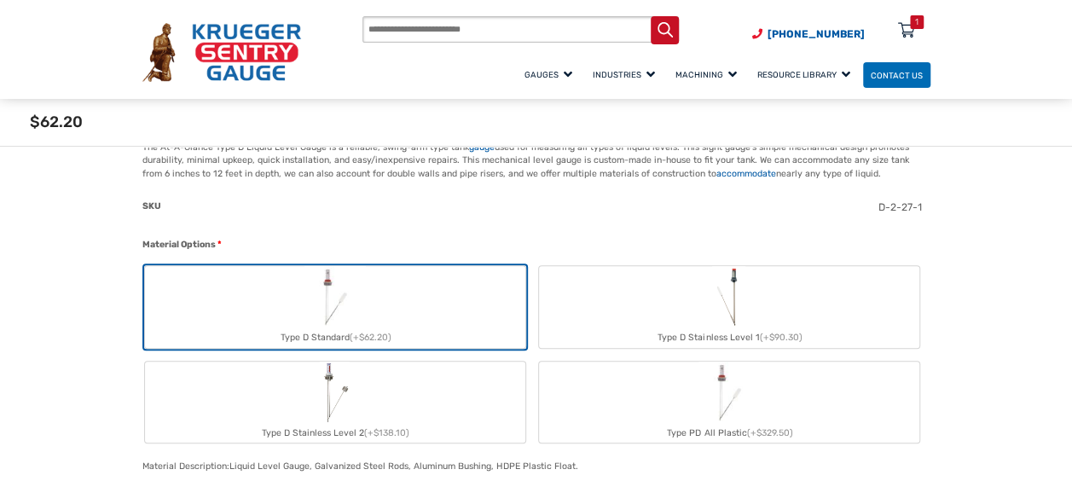
scroll to position [317, 0]
